Goal: Task Accomplishment & Management: Manage account settings

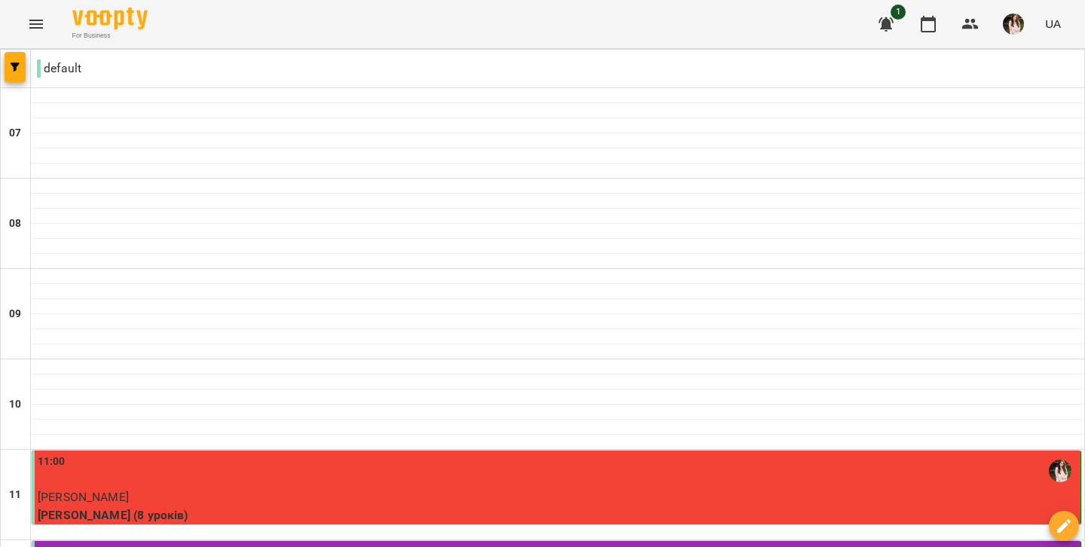
click at [36, 26] on icon "Menu" at bounding box center [36, 24] width 18 height 18
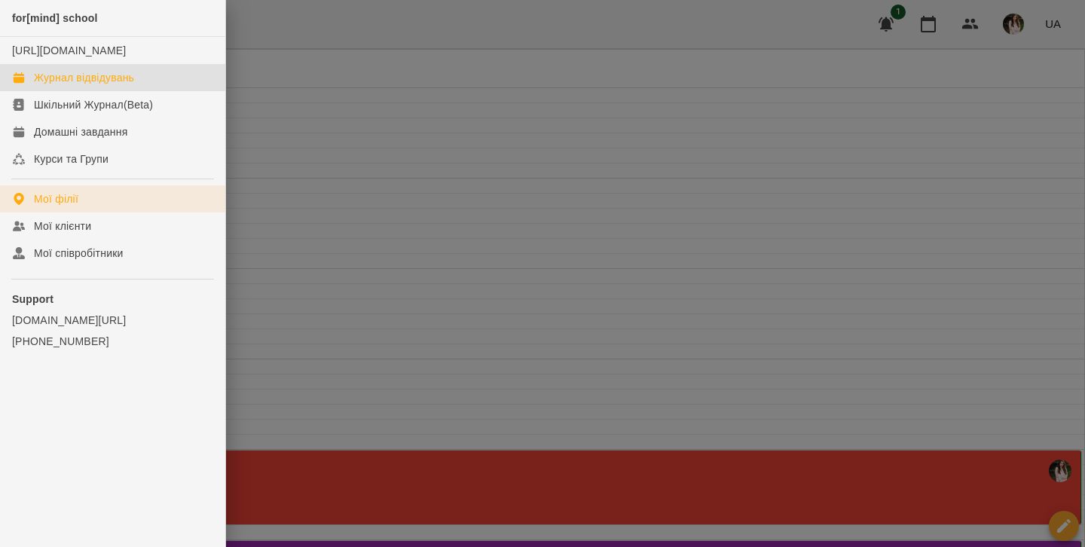
click at [82, 212] on link "Мої філії" at bounding box center [112, 198] width 225 height 27
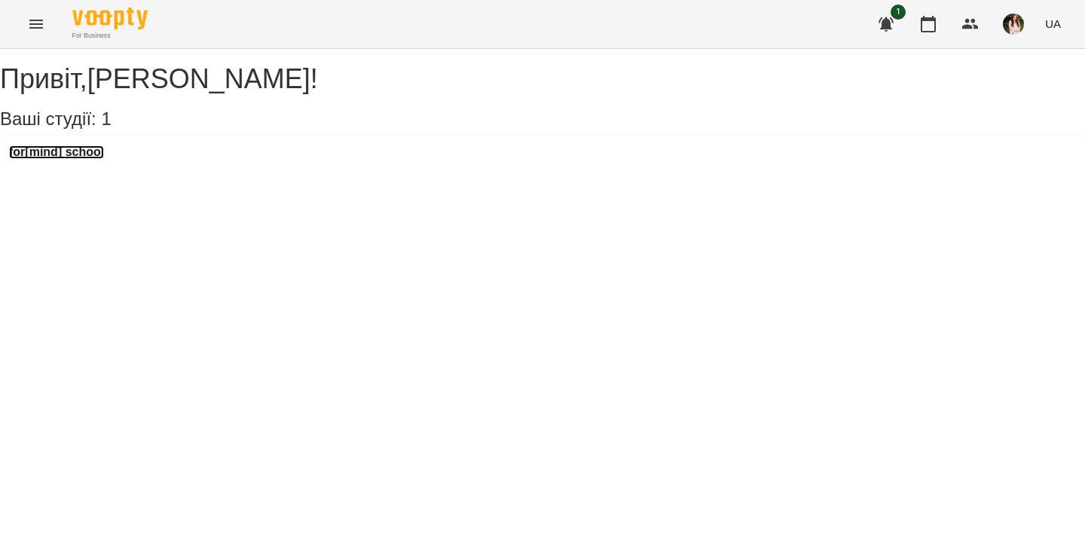
click at [99, 159] on h3 "for[mind] school" at bounding box center [56, 152] width 95 height 14
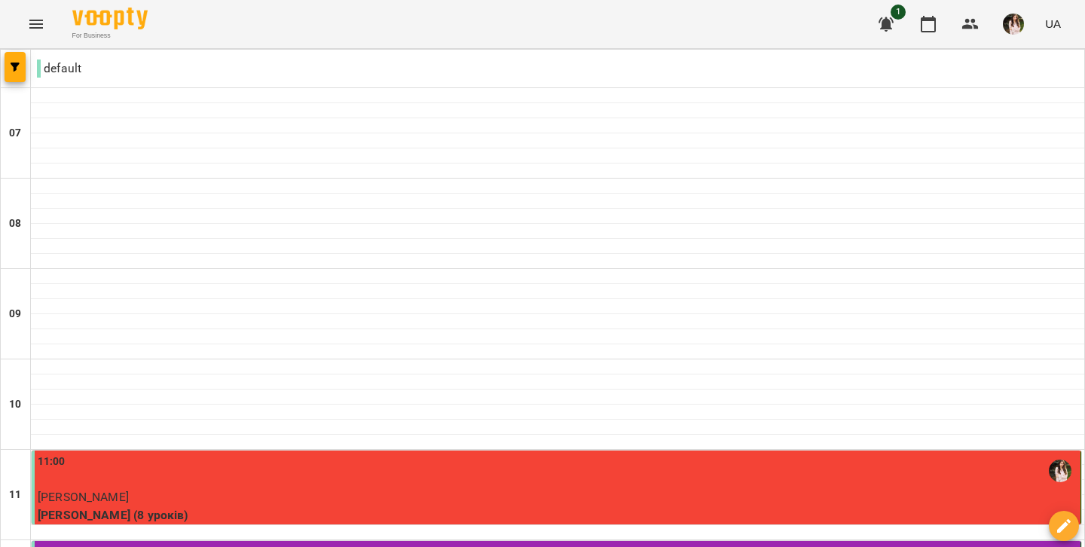
scroll to position [21, 0]
click at [34, 20] on icon "Menu" at bounding box center [36, 24] width 18 height 18
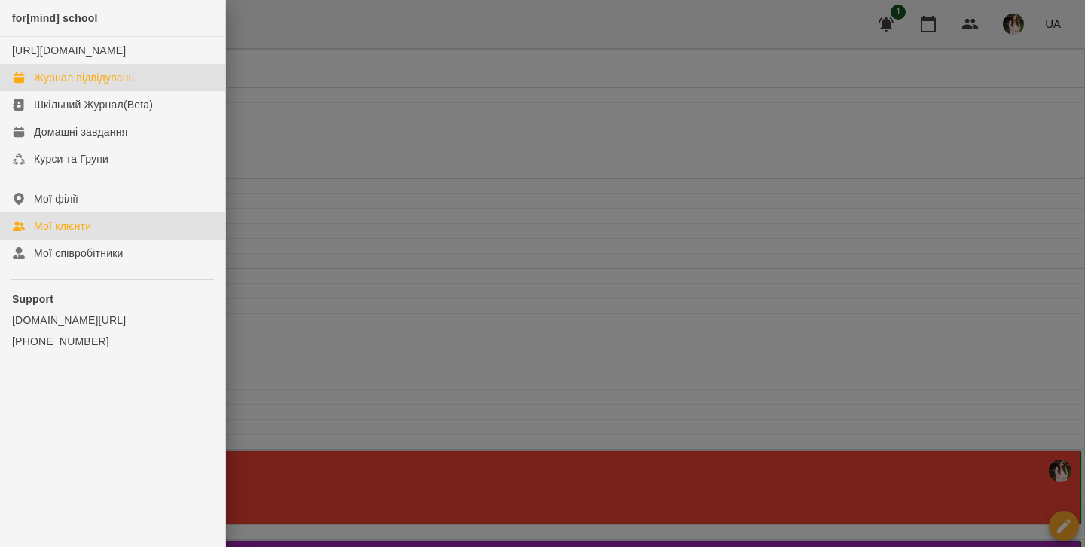
click at [57, 240] on link "Мої клієнти" at bounding box center [112, 225] width 225 height 27
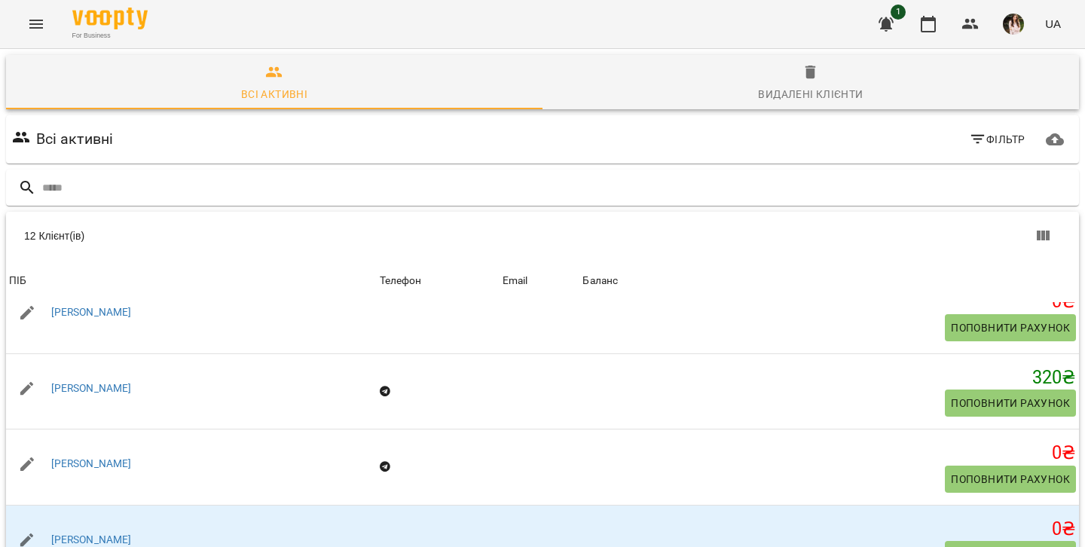
scroll to position [254, 0]
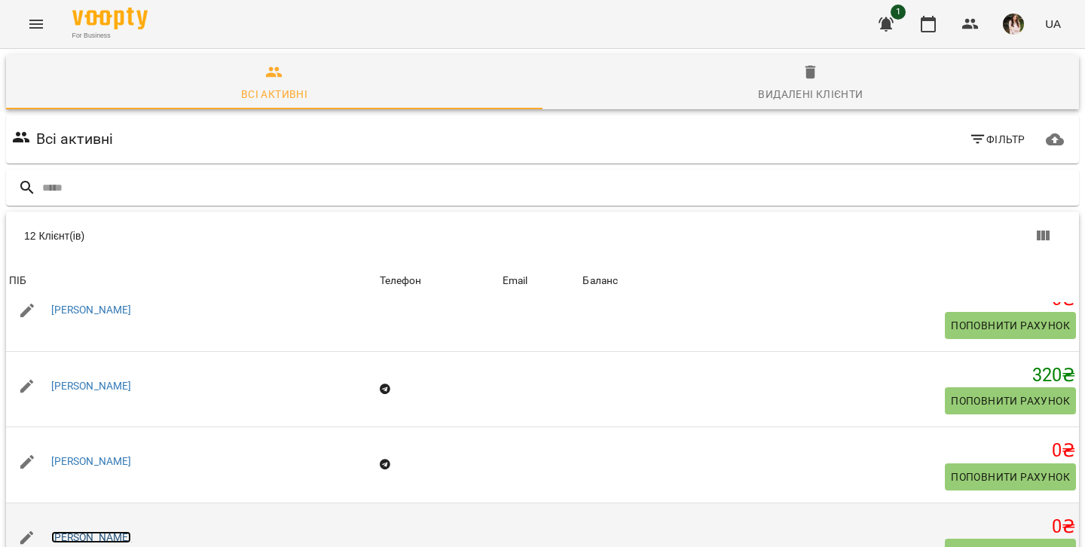
click at [100, 531] on link "[PERSON_NAME]" at bounding box center [91, 537] width 81 height 12
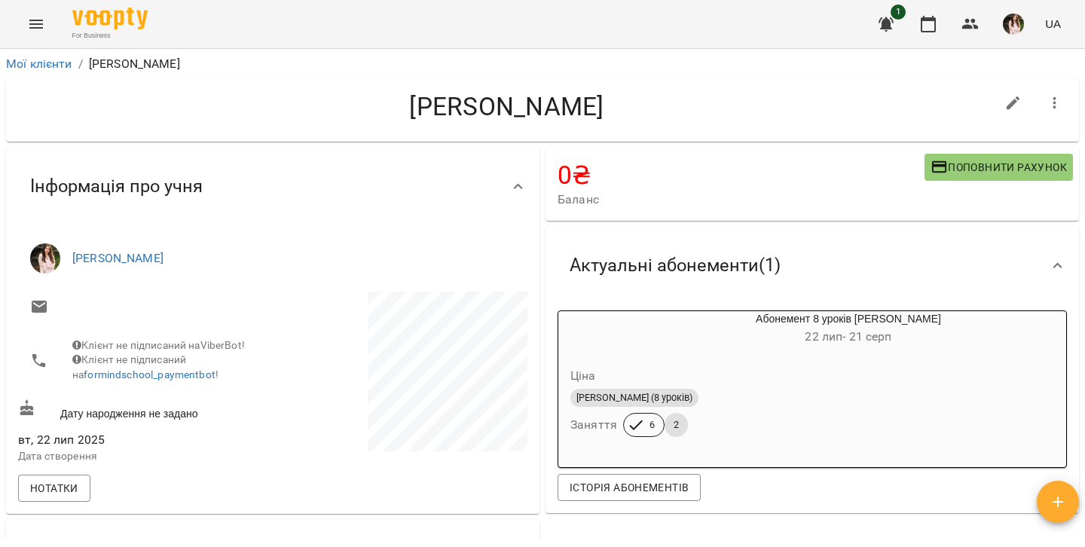
scroll to position [78, 0]
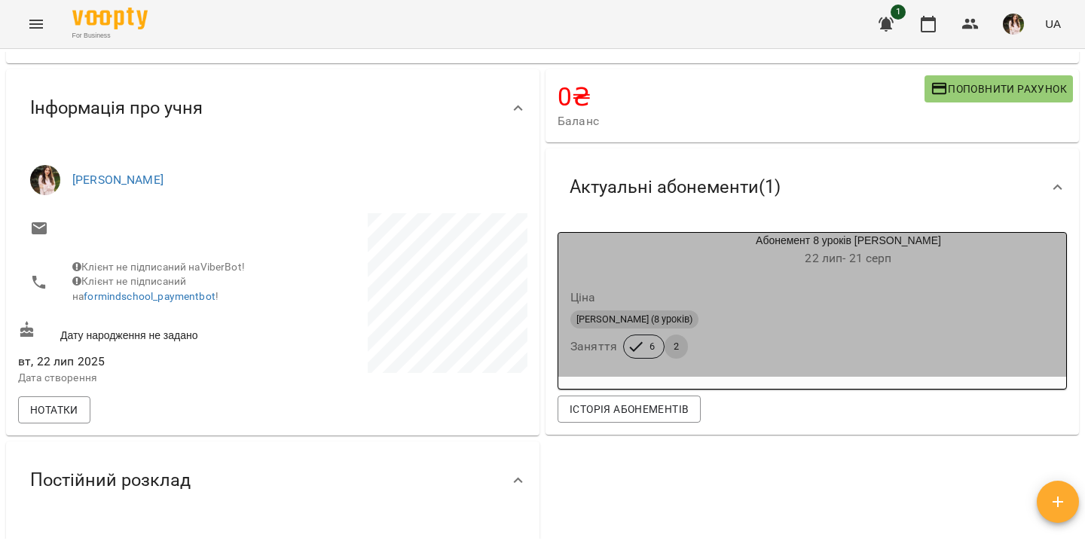
click at [680, 349] on span "2" at bounding box center [675, 347] width 23 height 14
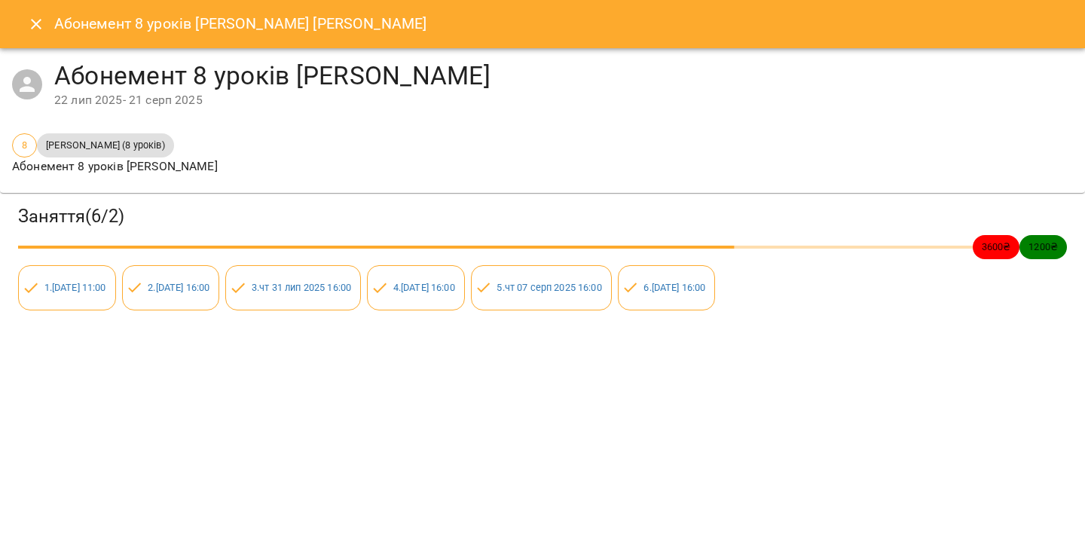
click at [41, 19] on icon "Close" at bounding box center [36, 24] width 18 height 18
